Goal: Information Seeking & Learning: Learn about a topic

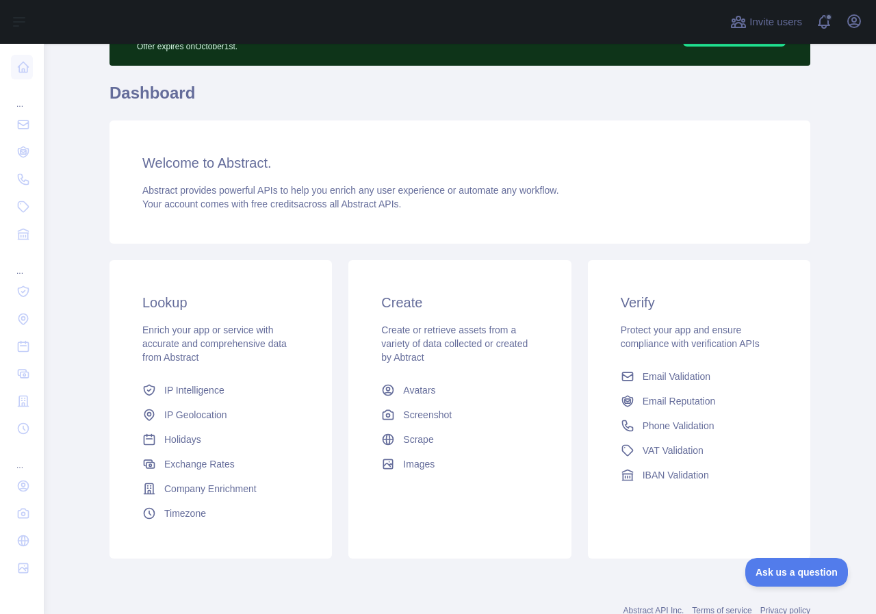
scroll to position [114, 0]
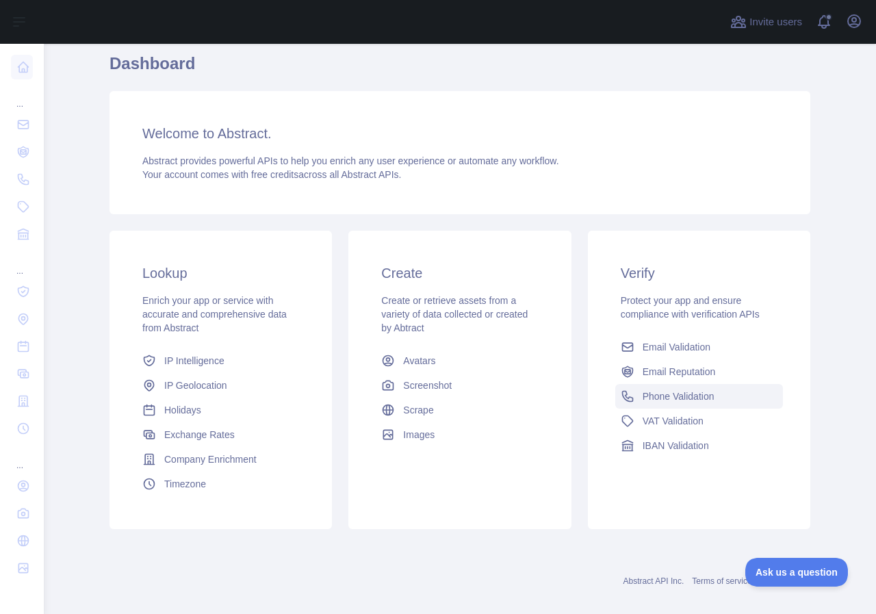
click at [659, 406] on link "Phone Validation" at bounding box center [700, 396] width 168 height 25
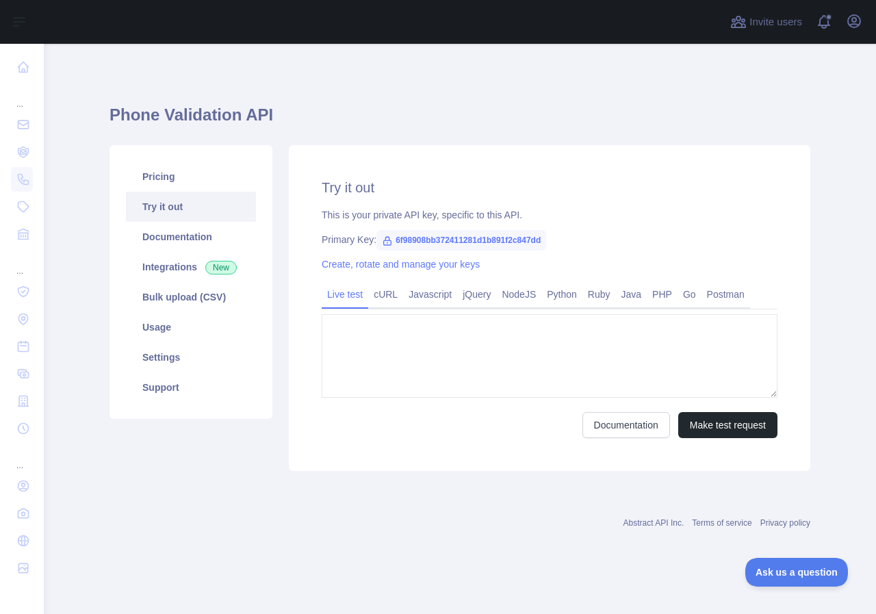
type textarea "**********"
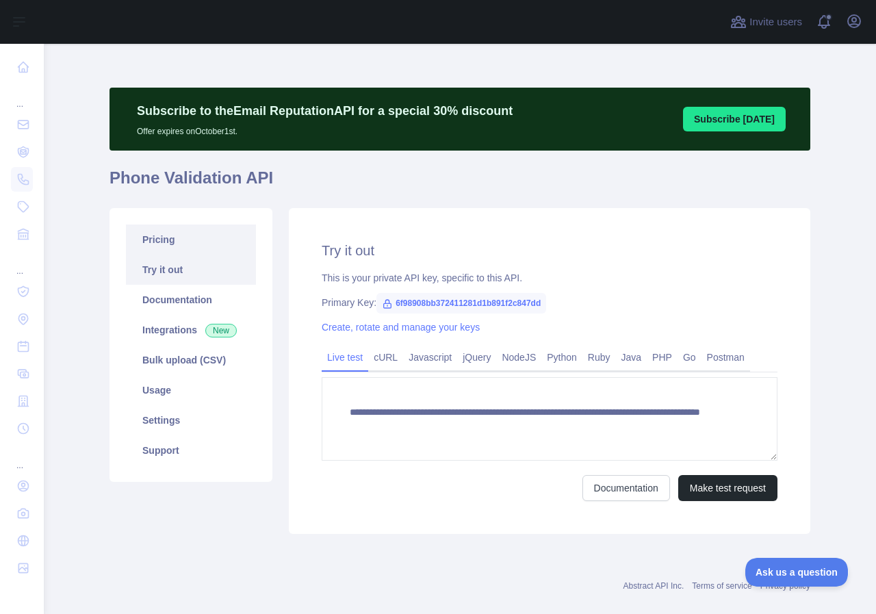
click at [169, 236] on link "Pricing" at bounding box center [191, 240] width 130 height 30
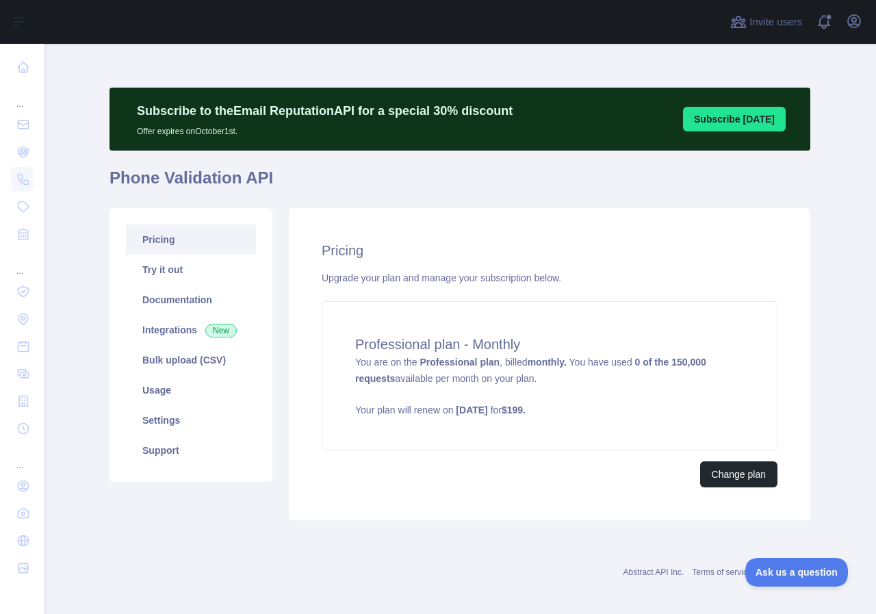
click at [180, 241] on link "Pricing" at bounding box center [191, 240] width 130 height 30
click at [178, 273] on link "Try it out" at bounding box center [191, 270] width 130 height 30
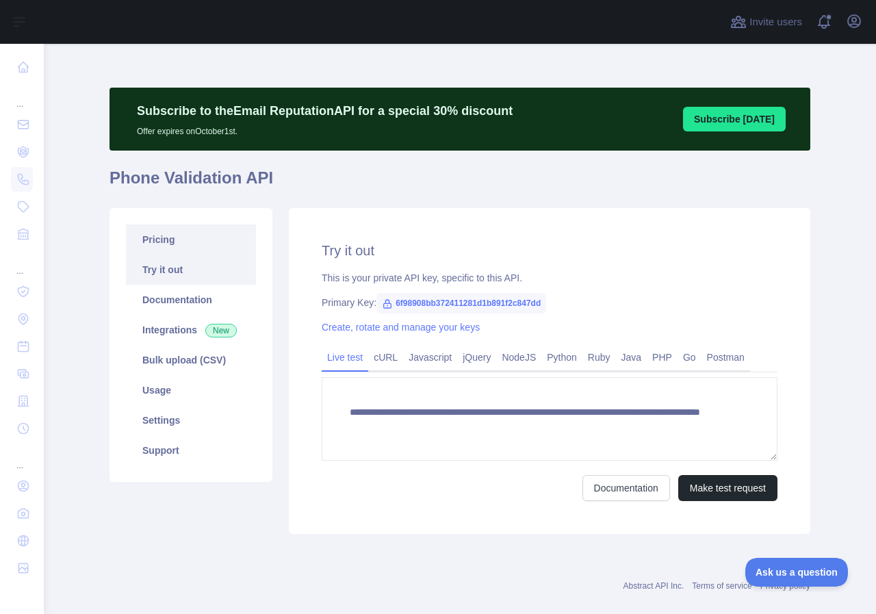
click at [180, 246] on link "Pricing" at bounding box center [191, 240] width 130 height 30
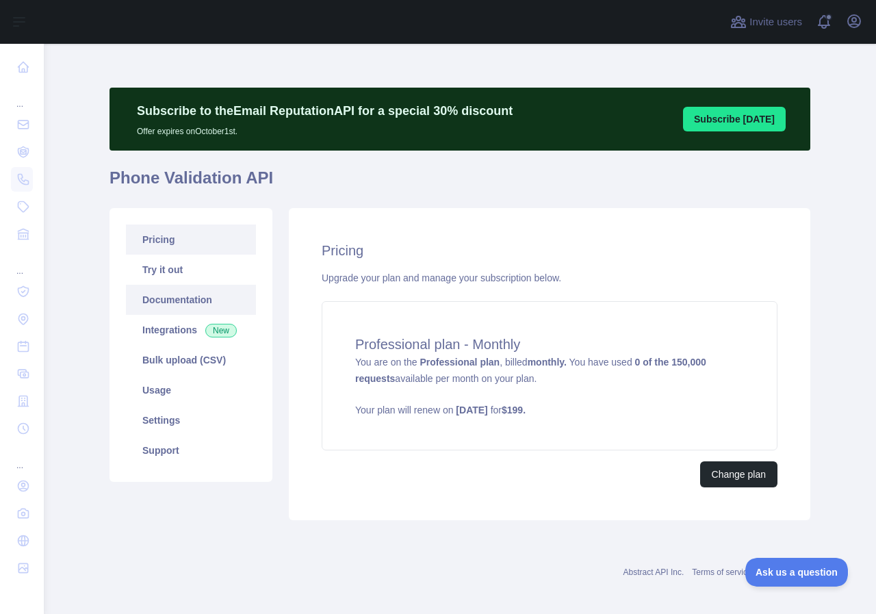
click at [184, 296] on link "Documentation" at bounding box center [191, 300] width 130 height 30
click at [181, 238] on link "Pricing" at bounding box center [191, 240] width 130 height 30
click at [627, 359] on span "You are on the Professional plan , billed monthly. You have used 0 of the 150,0…" at bounding box center [549, 387] width 389 height 60
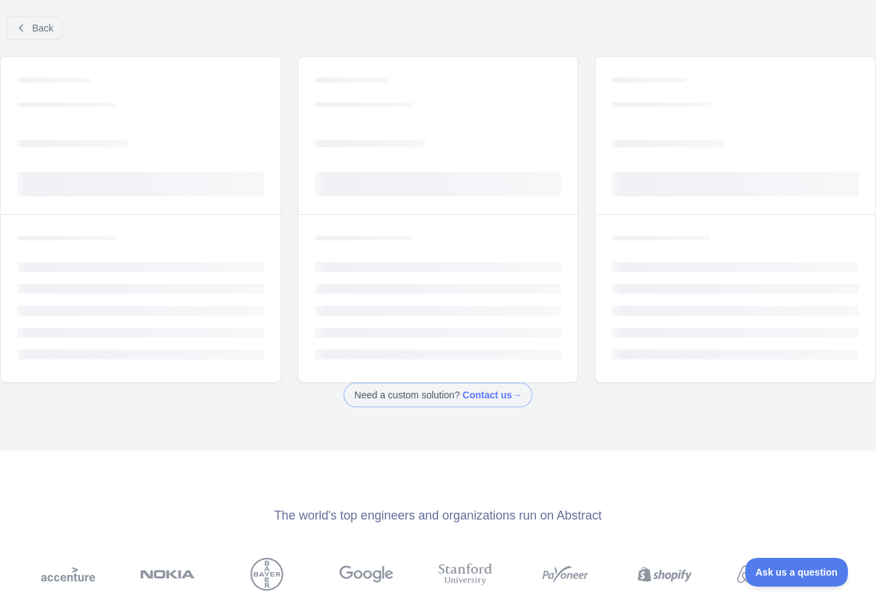
click at [627, 359] on rect at bounding box center [735, 355] width 247 height 10
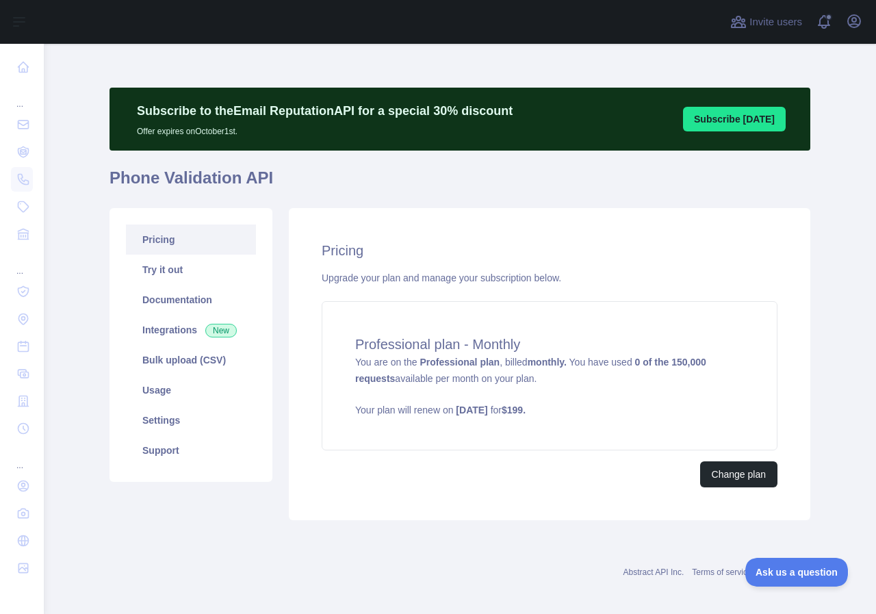
click at [598, 179] on h1 "Phone Validation API" at bounding box center [460, 183] width 701 height 33
